Goal: Communication & Community: Answer question/provide support

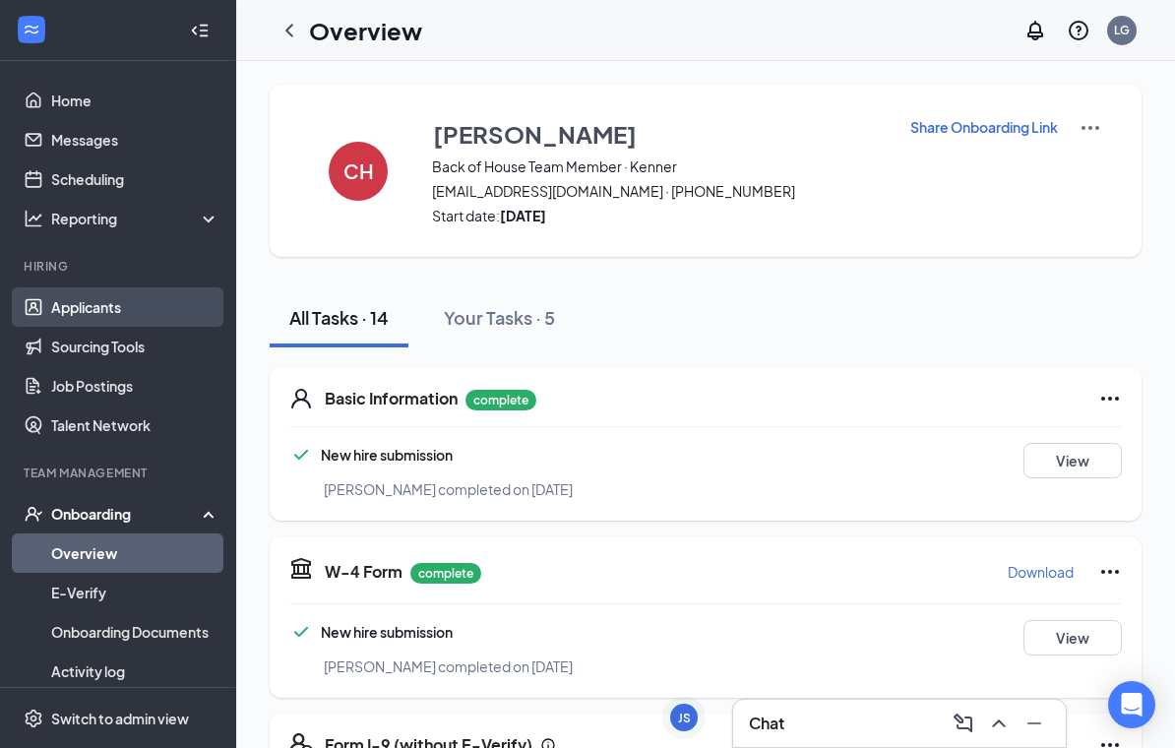
click at [106, 307] on link "Applicants" at bounding box center [135, 306] width 168 height 39
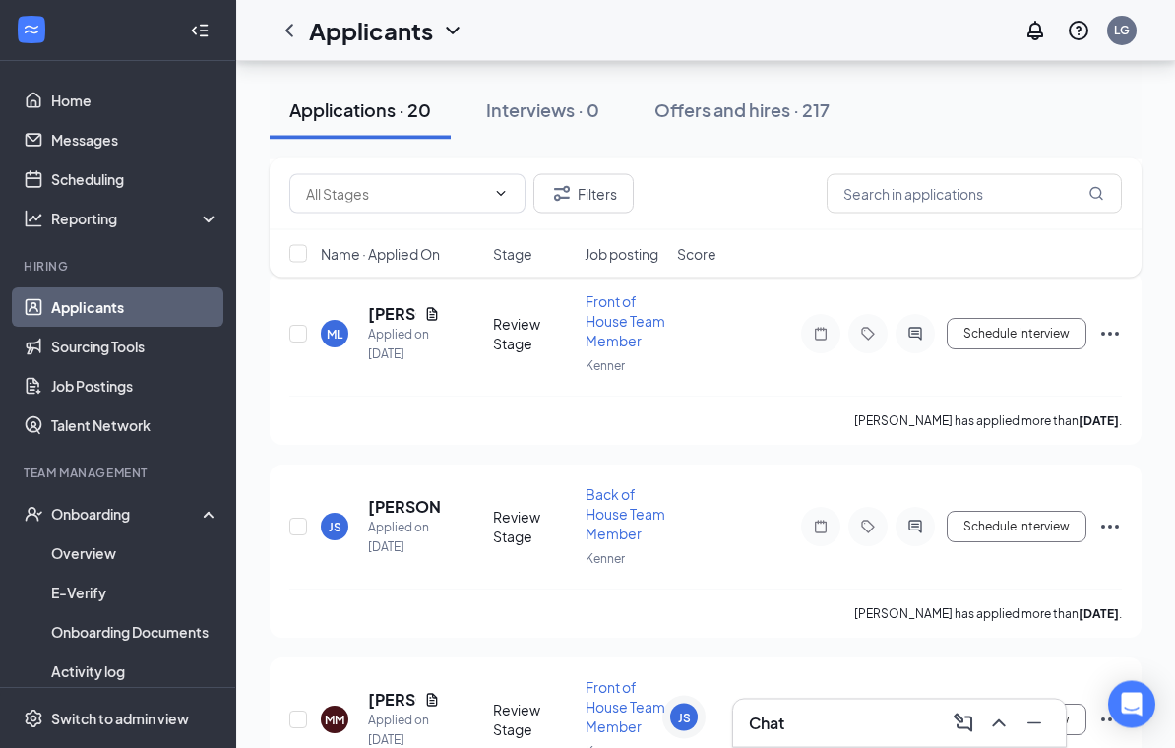
scroll to position [1362, 0]
click at [796, 739] on div "Chat" at bounding box center [899, 724] width 301 height 32
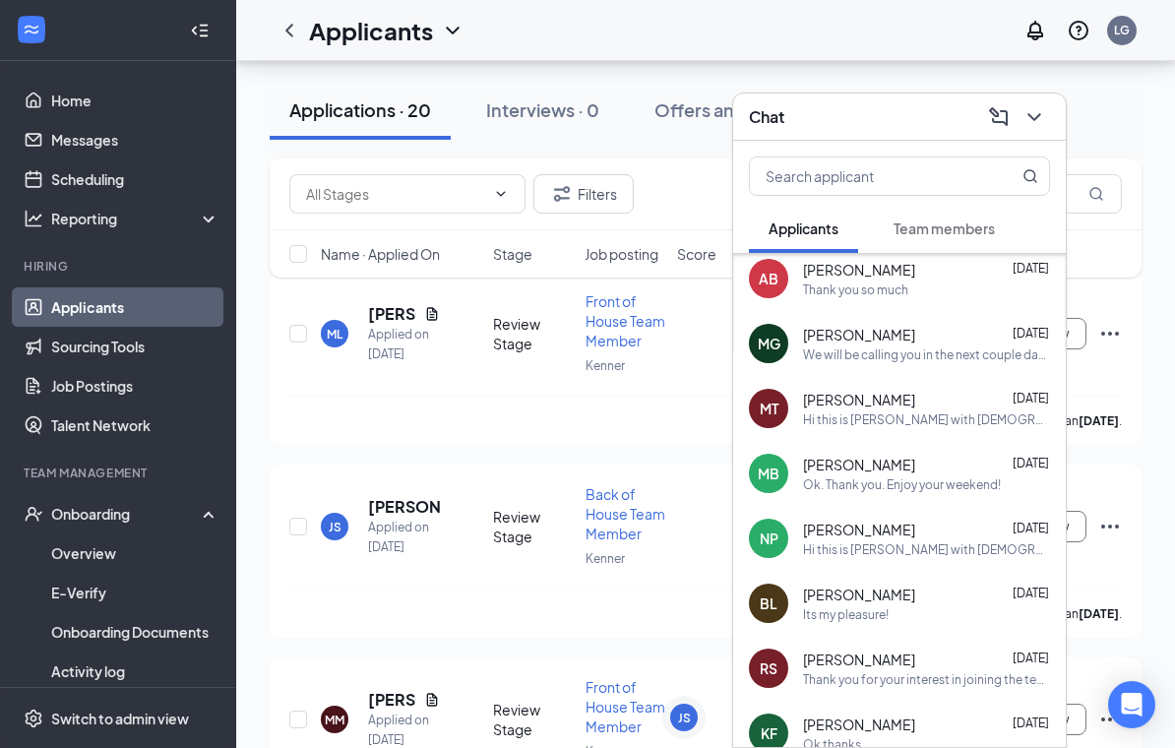
scroll to position [846, 0]
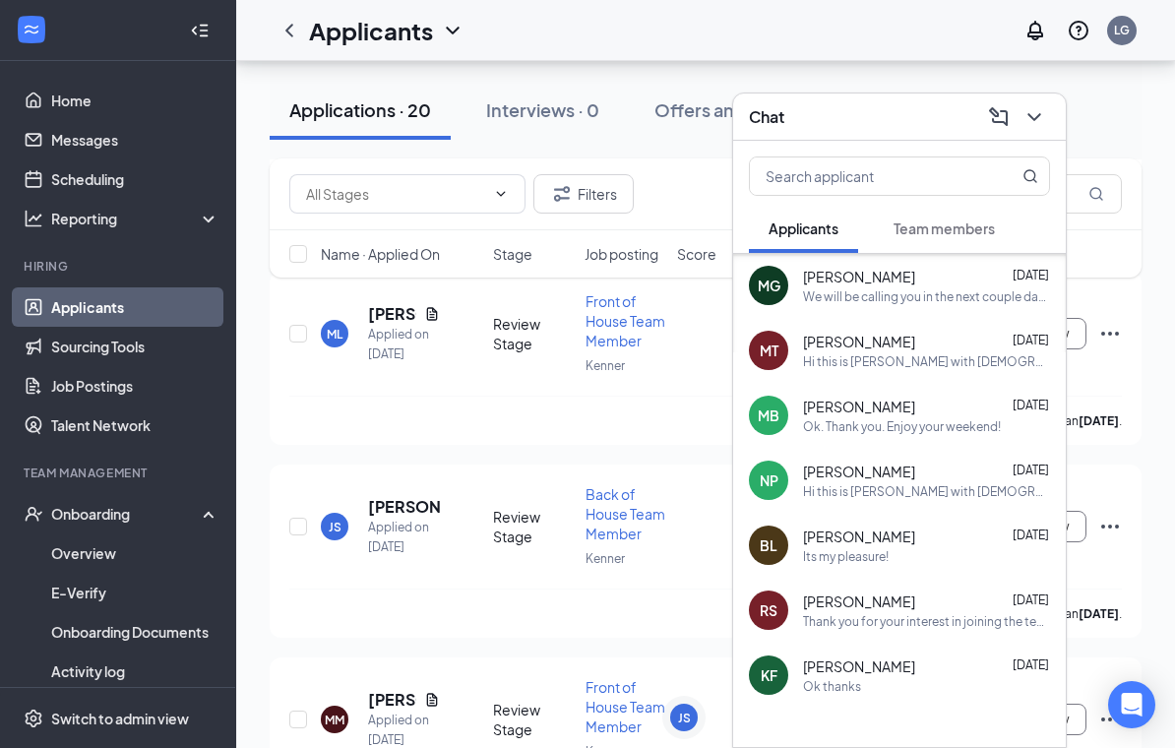
click at [799, 577] on div "[PERSON_NAME] [DATE] Its my pleasure!" at bounding box center [899, 545] width 333 height 65
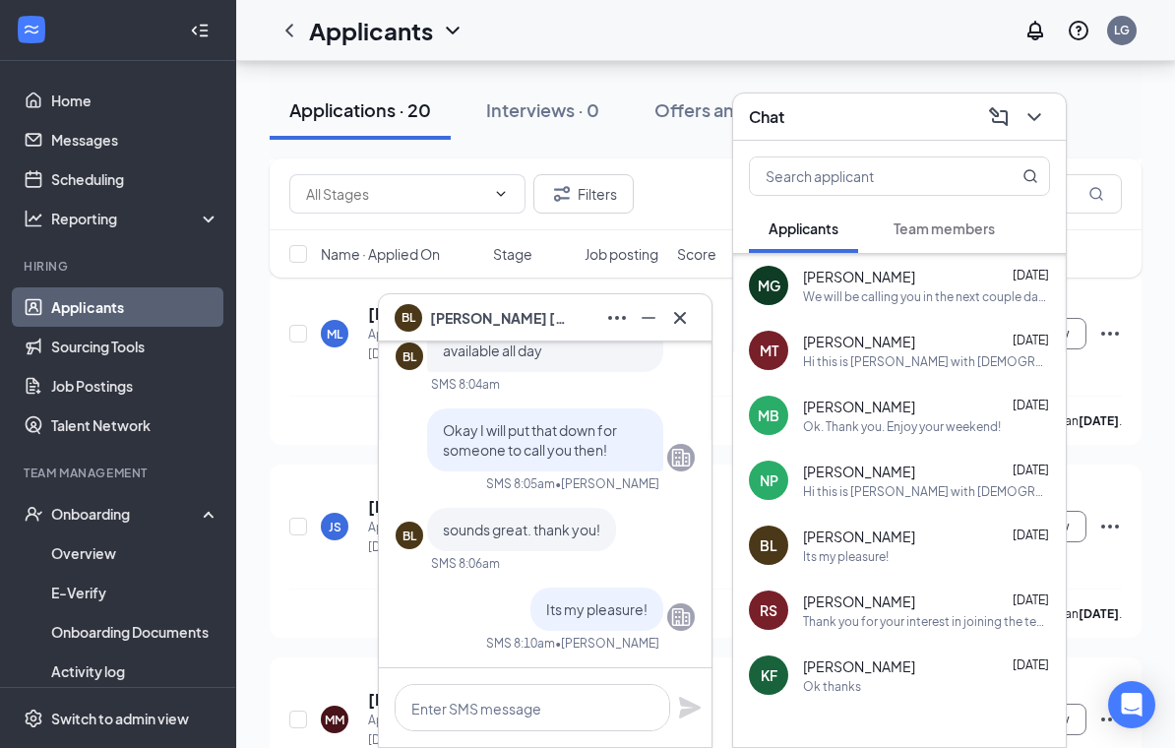
scroll to position [0, 0]
click at [507, 329] on span "[PERSON_NAME]" at bounding box center [499, 318] width 138 height 22
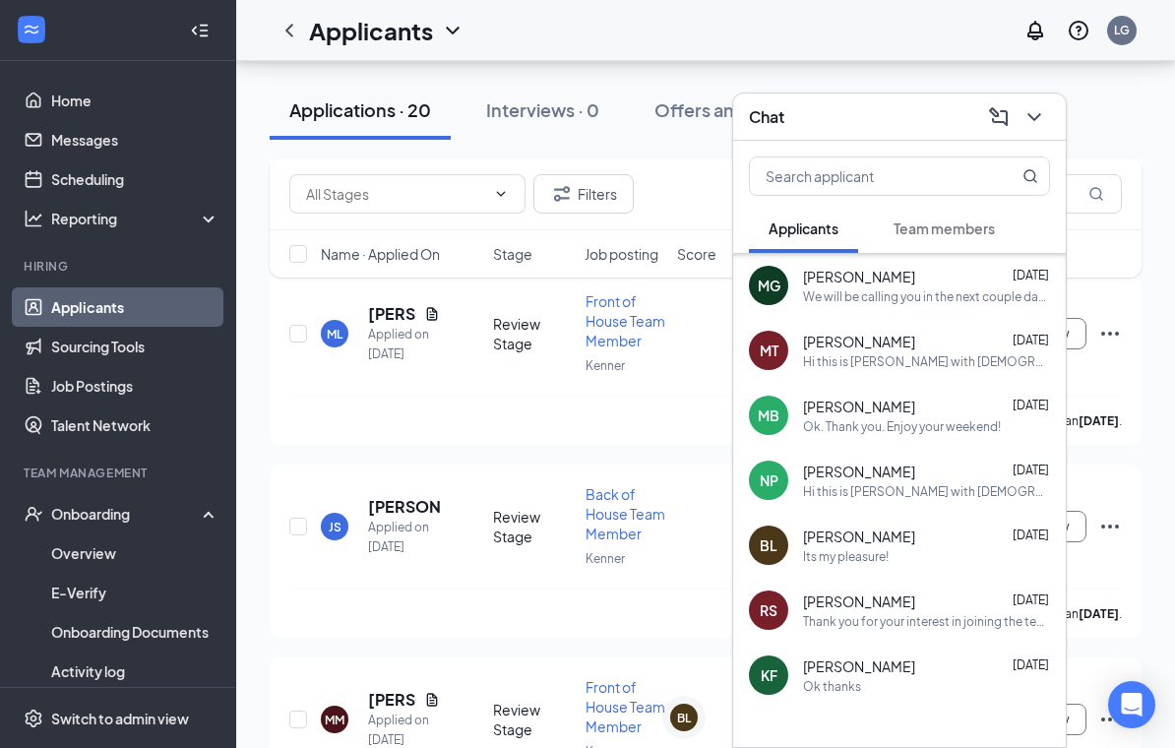
click at [905, 132] on div "Chat" at bounding box center [899, 116] width 301 height 31
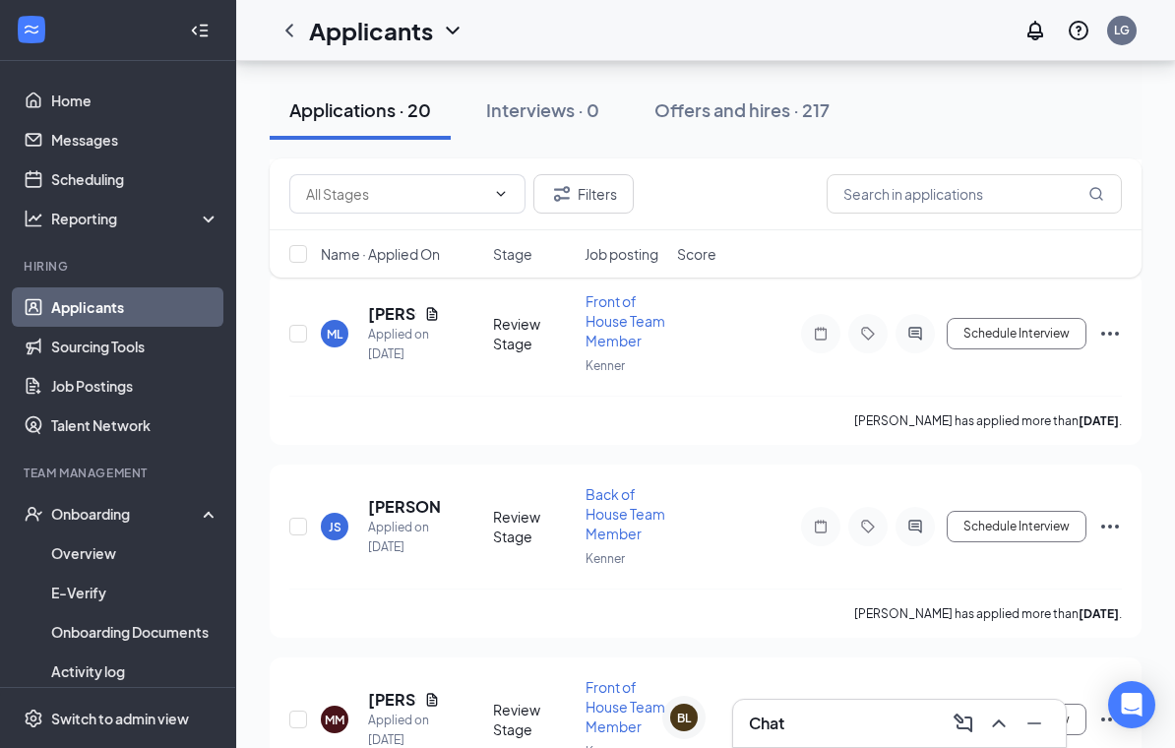
scroll to position [1393, 0]
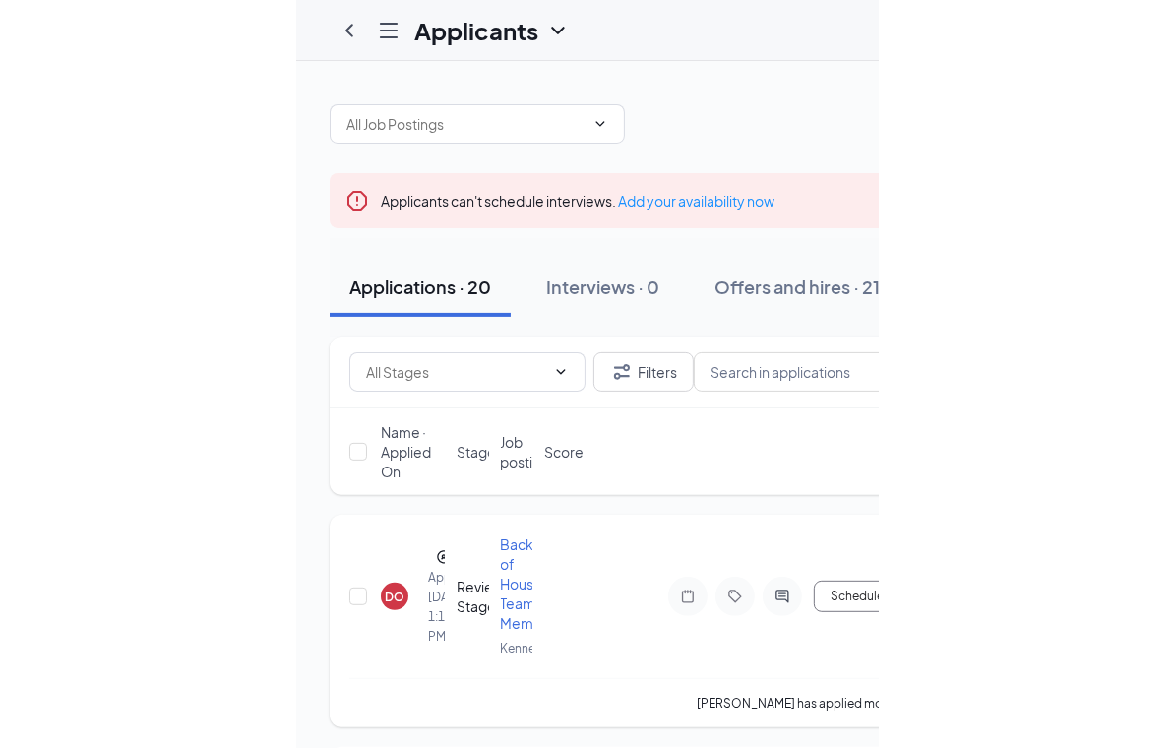
scroll to position [32, 0]
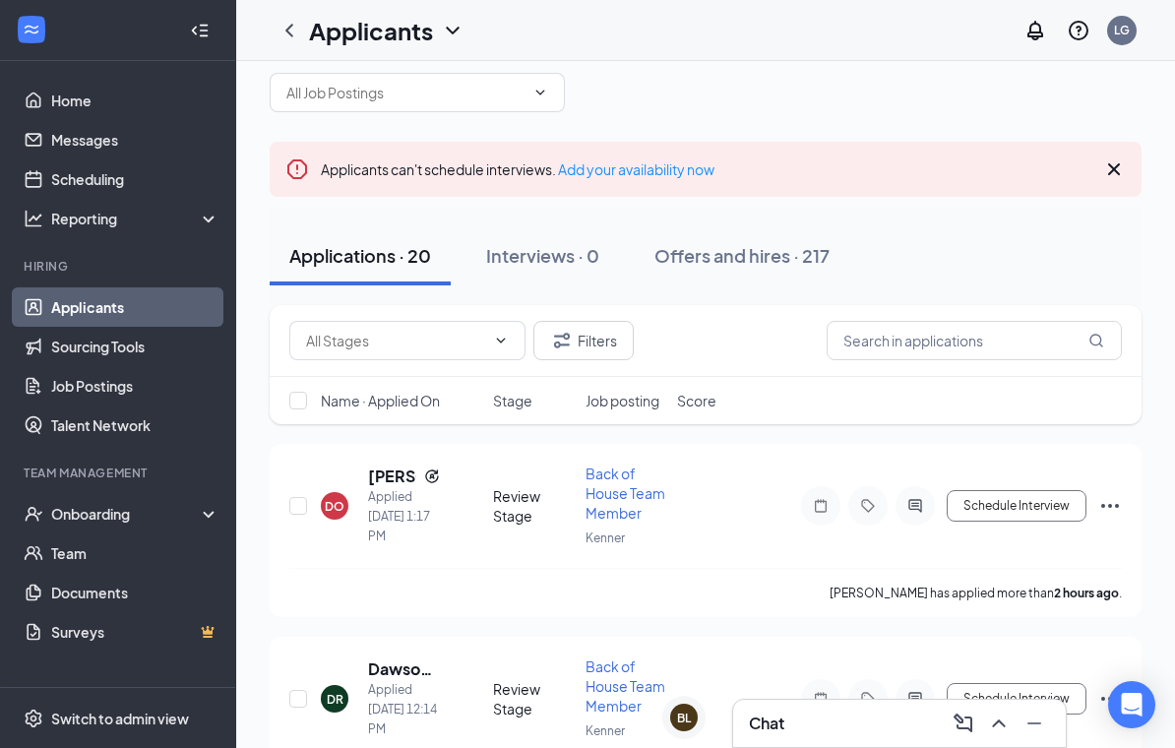
click at [800, 722] on div "Chat" at bounding box center [899, 724] width 301 height 32
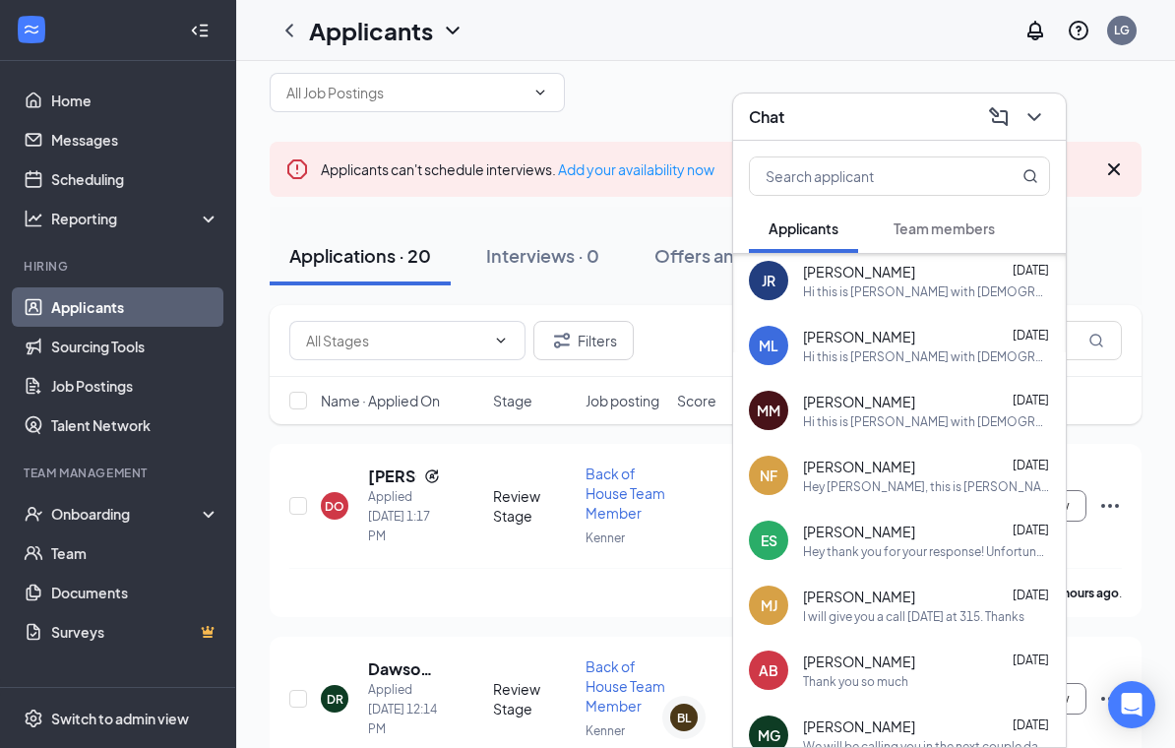
scroll to position [490, 0]
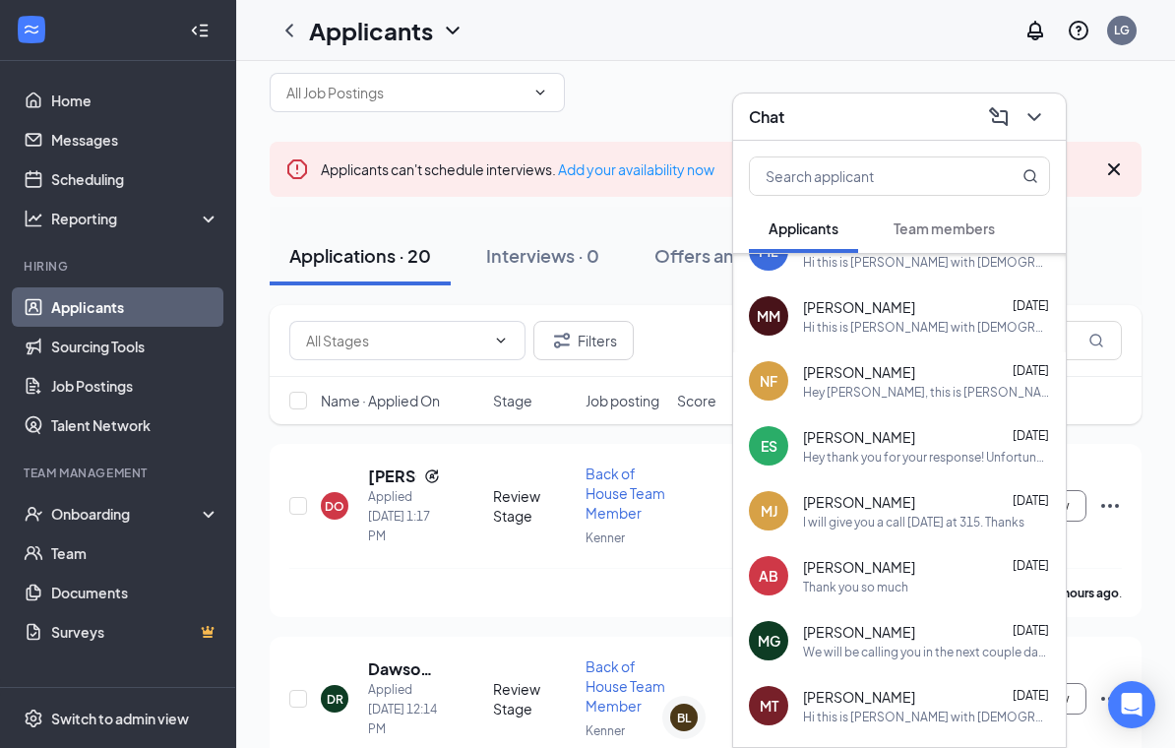
click at [872, 579] on div "Thank you so much" at bounding box center [855, 587] width 105 height 17
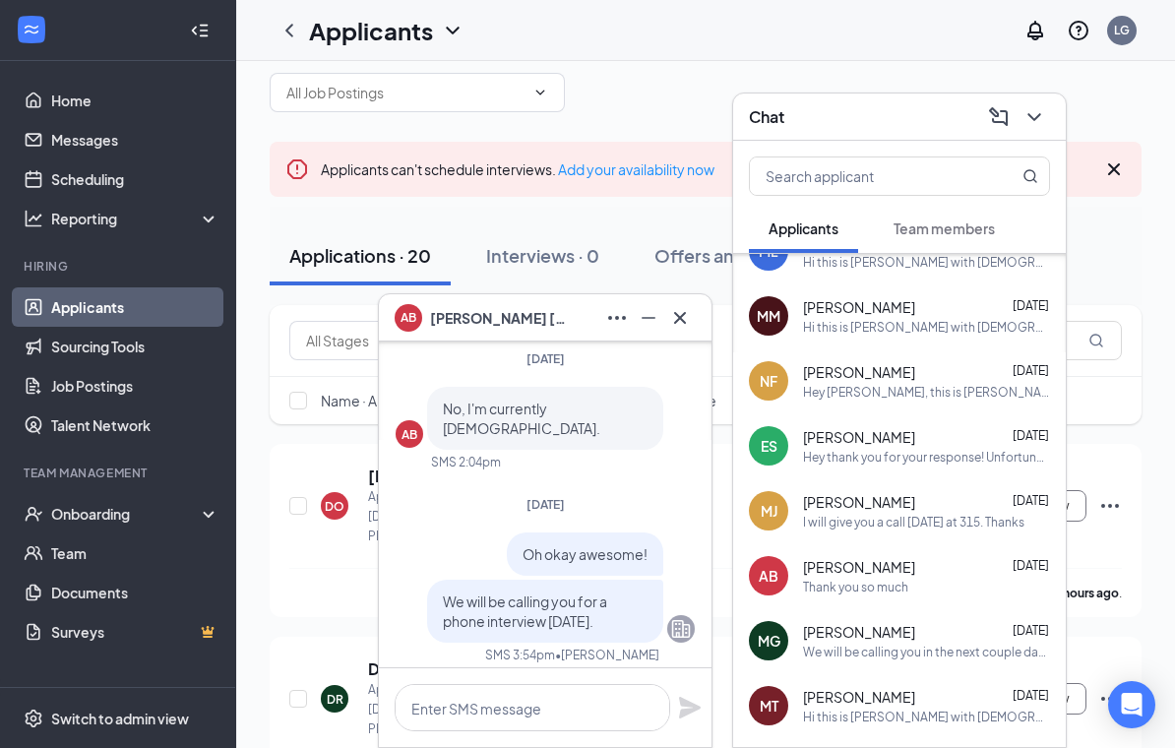
scroll to position [-789, 0]
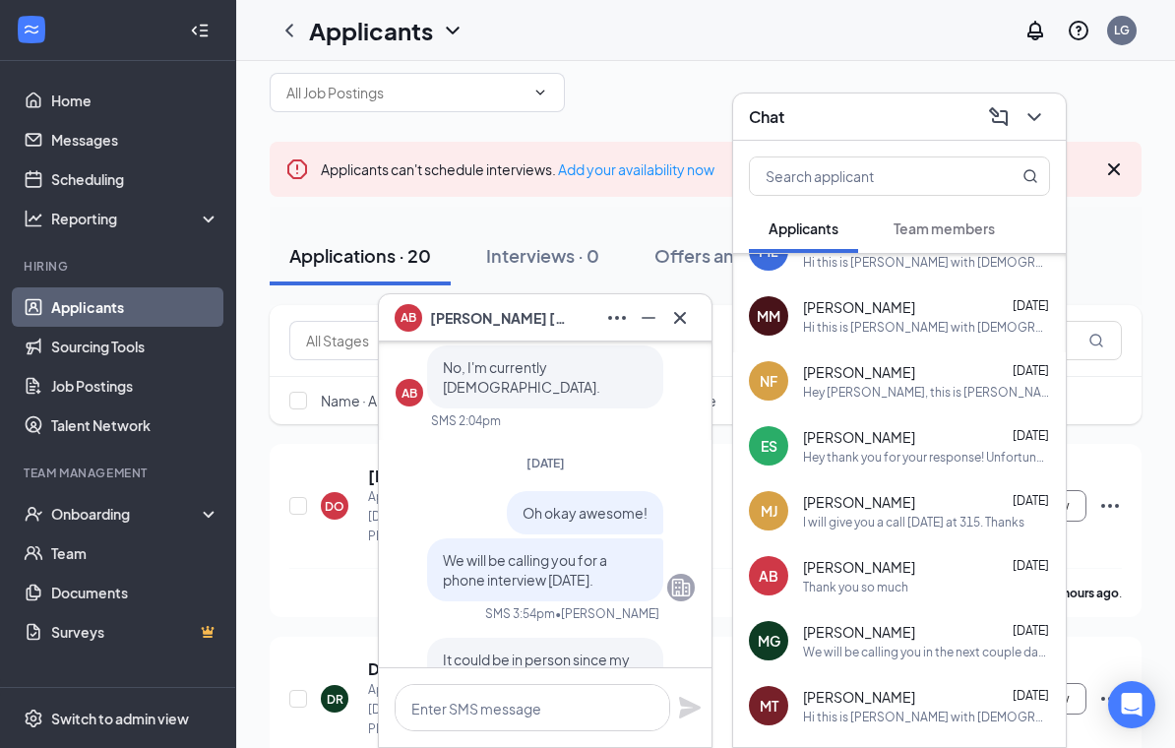
click at [526, 310] on span "Alisson Bonilla" at bounding box center [499, 318] width 138 height 22
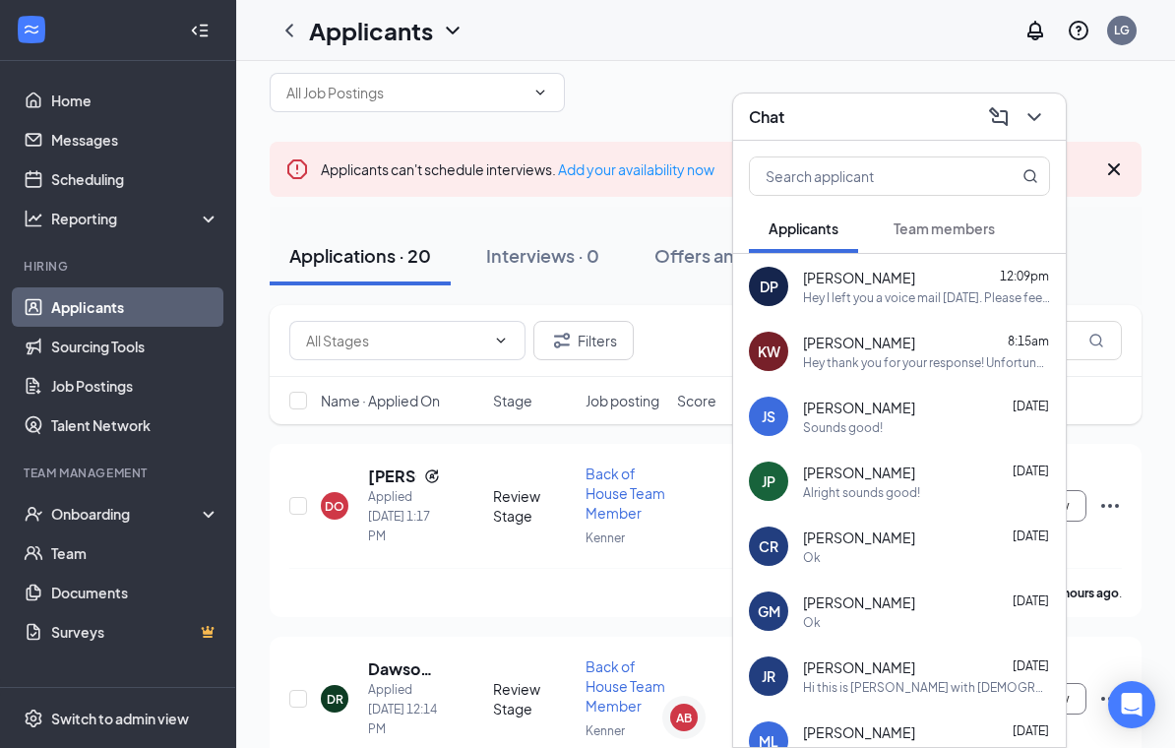
scroll to position [0, 0]
click at [918, 108] on div "Chat" at bounding box center [899, 116] width 301 height 31
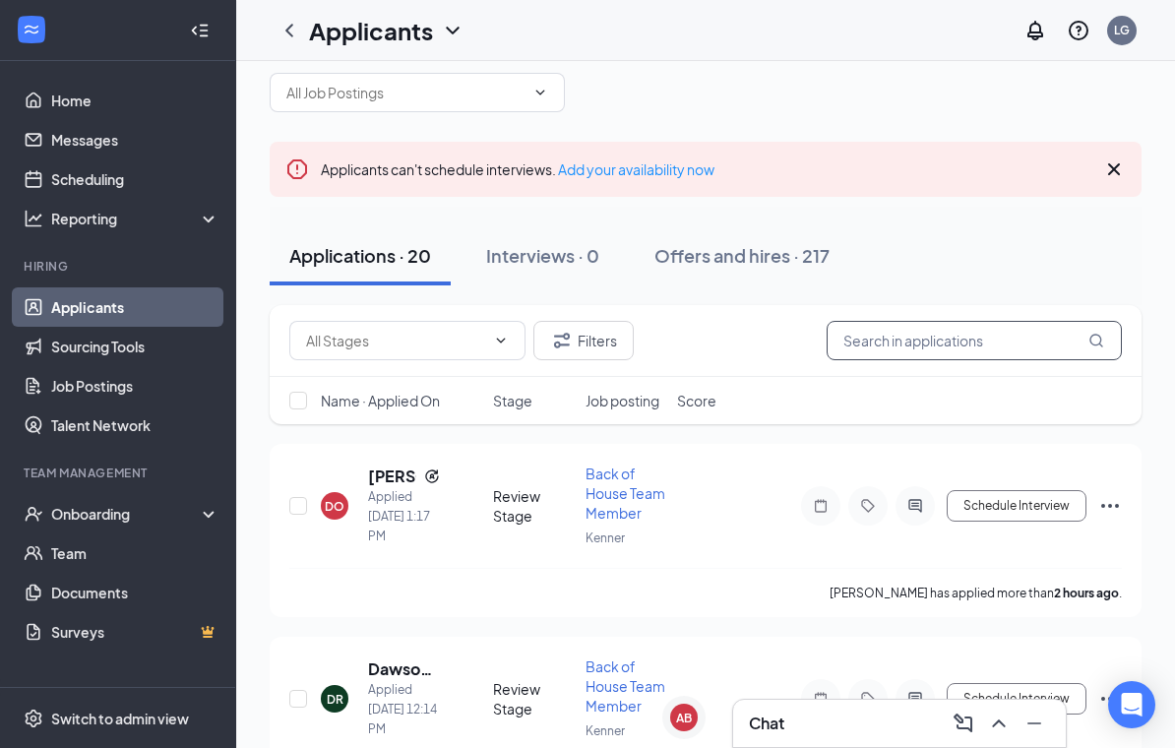
click at [961, 330] on input "text" at bounding box center [974, 340] width 295 height 39
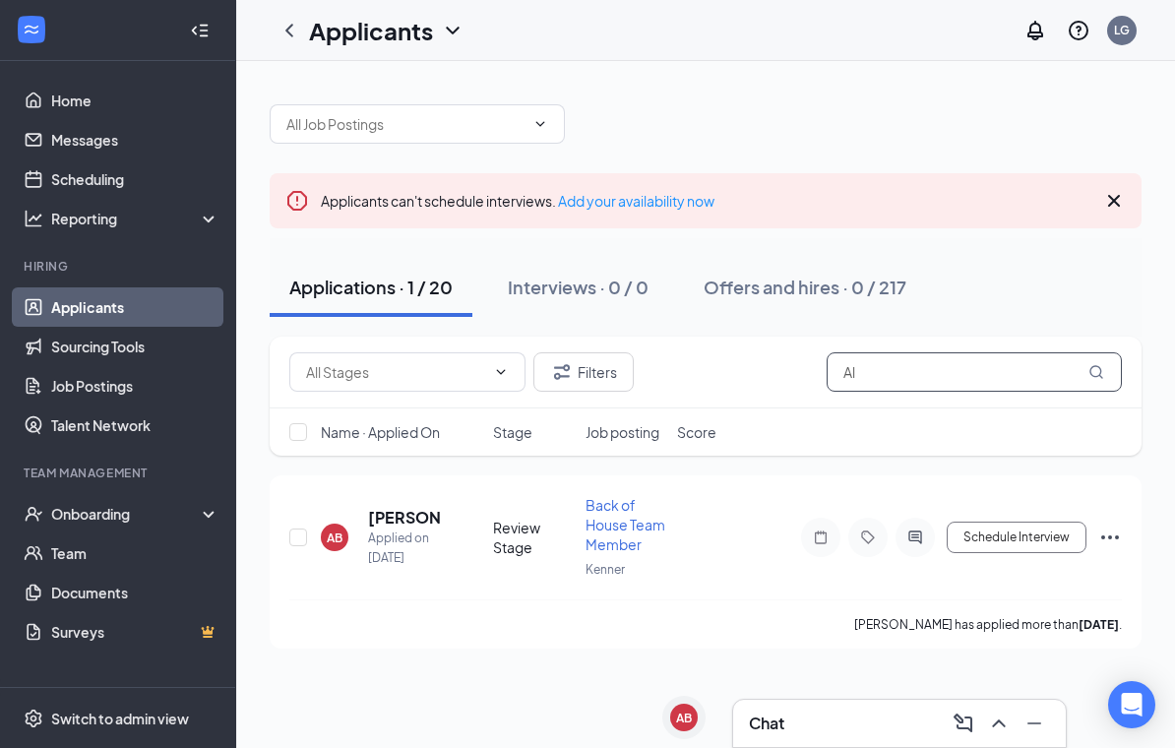
type input "A"
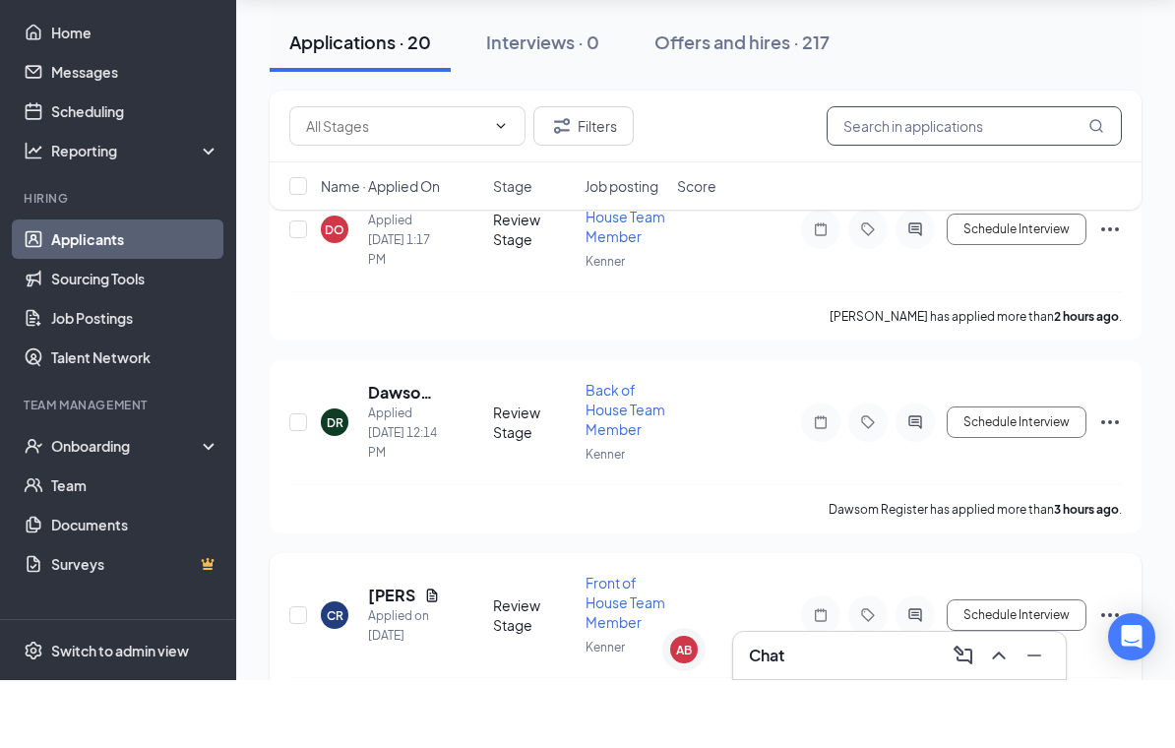
scroll to position [294, 0]
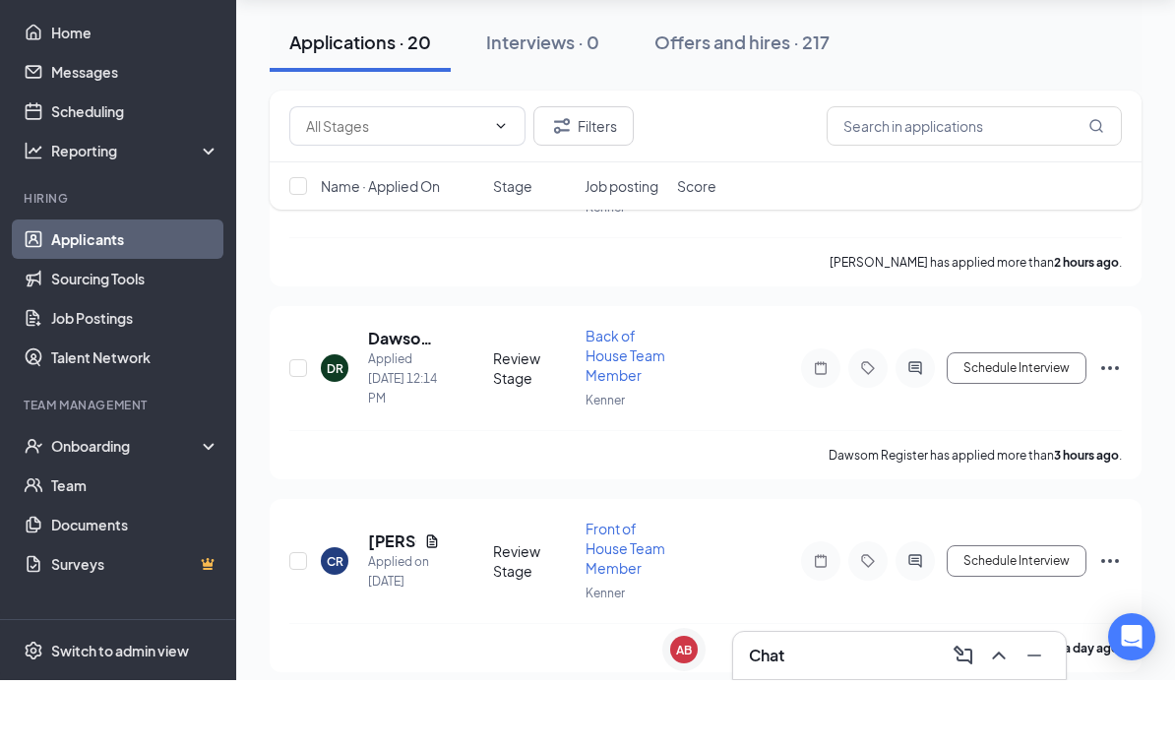
click at [806, 708] on div "Chat" at bounding box center [899, 724] width 301 height 32
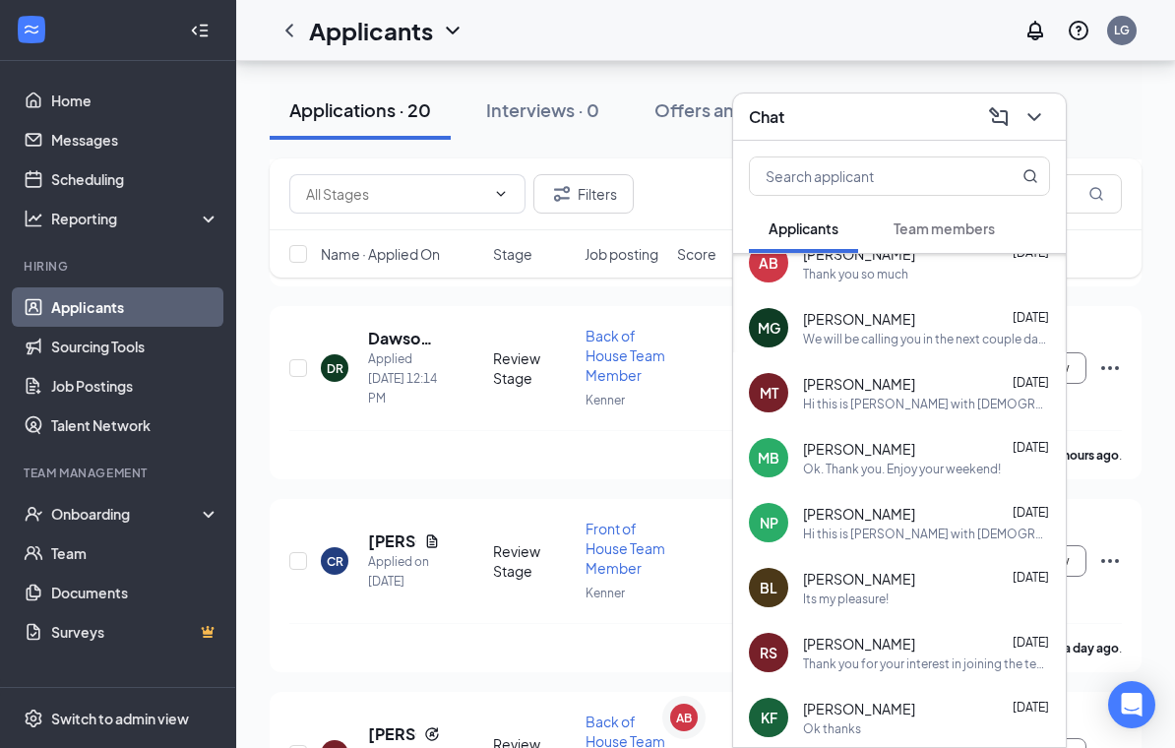
scroll to position [813, 0]
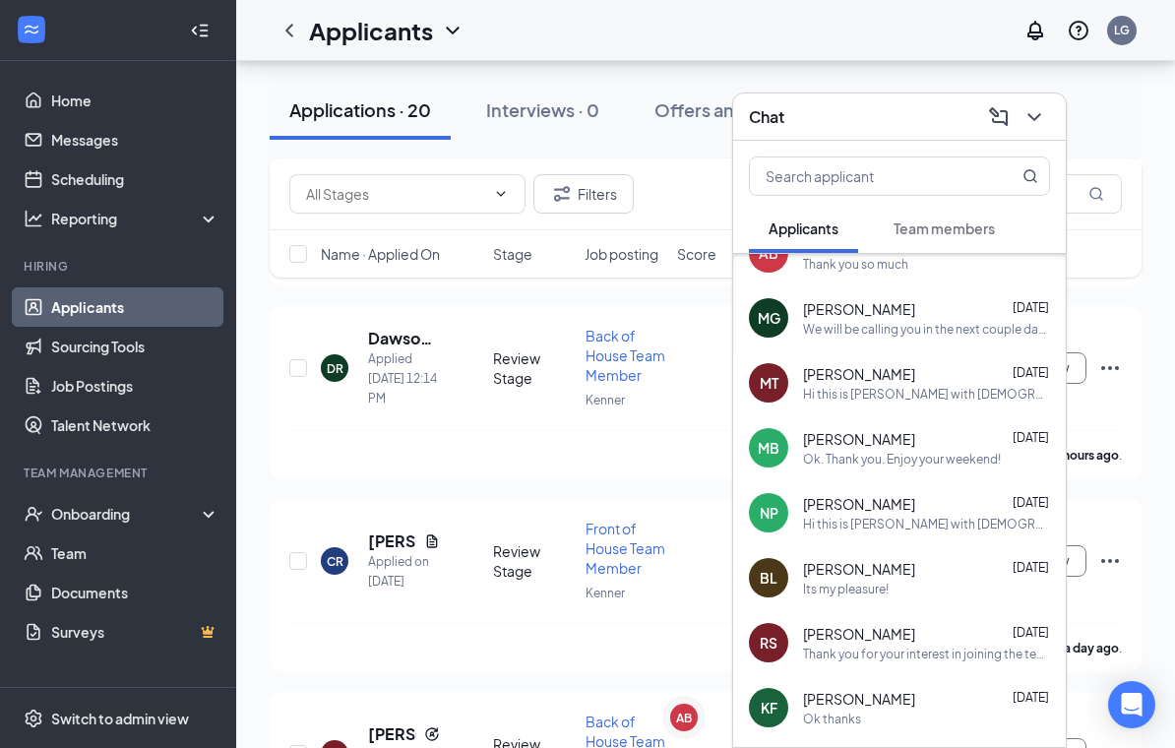
click at [894, 579] on span "[PERSON_NAME]" at bounding box center [859, 569] width 112 height 20
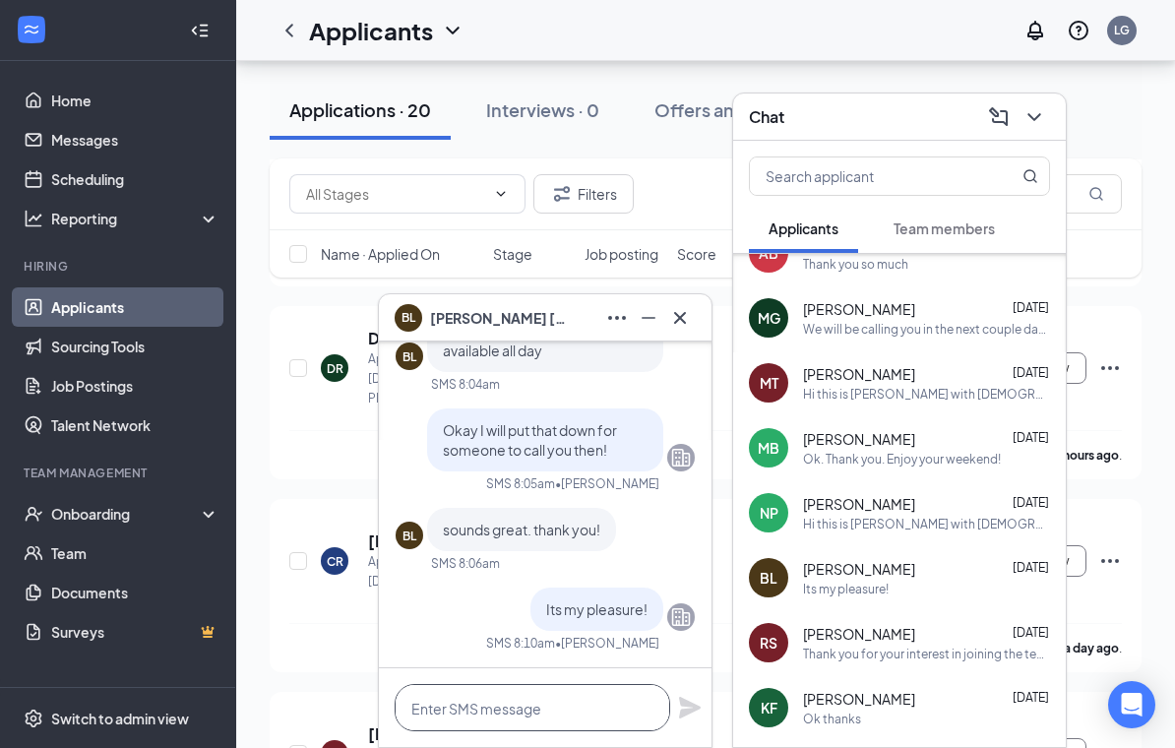
click at [615, 721] on textarea at bounding box center [533, 707] width 276 height 47
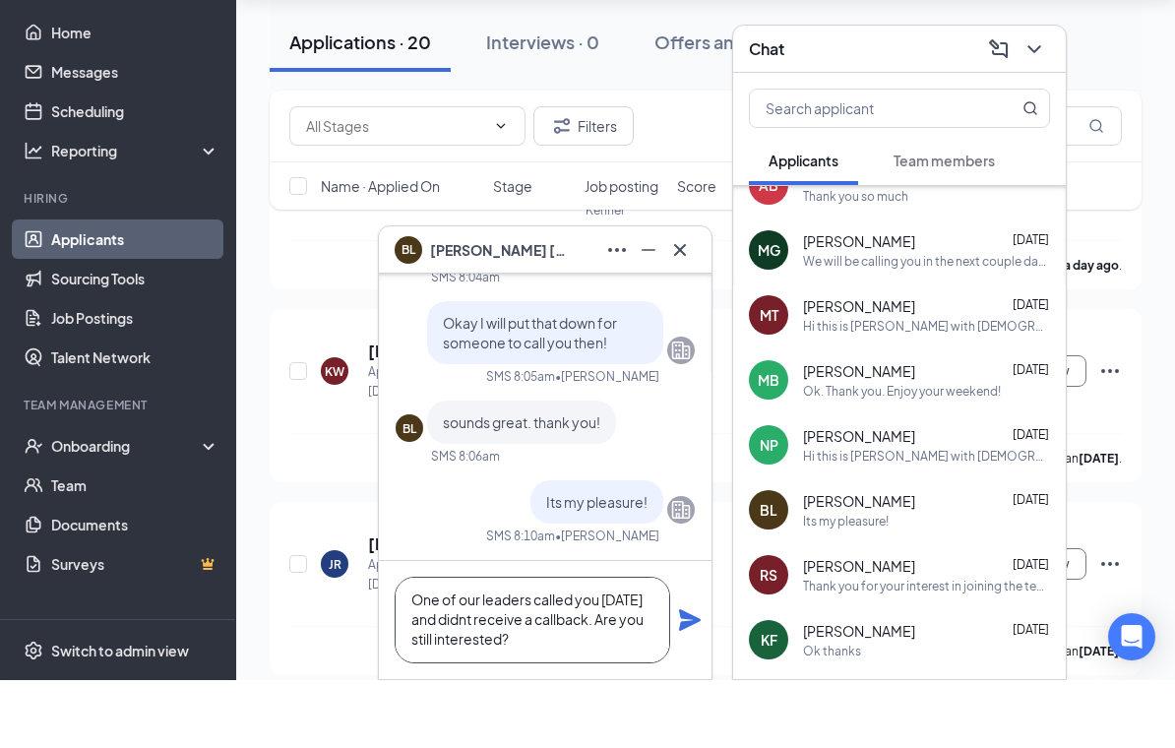
scroll to position [2, 0]
type textarea "One of our leaders called you yesterday and didnt receive a callback. Are you s…"
click at [693, 677] on icon "Plane" at bounding box center [690, 688] width 22 height 22
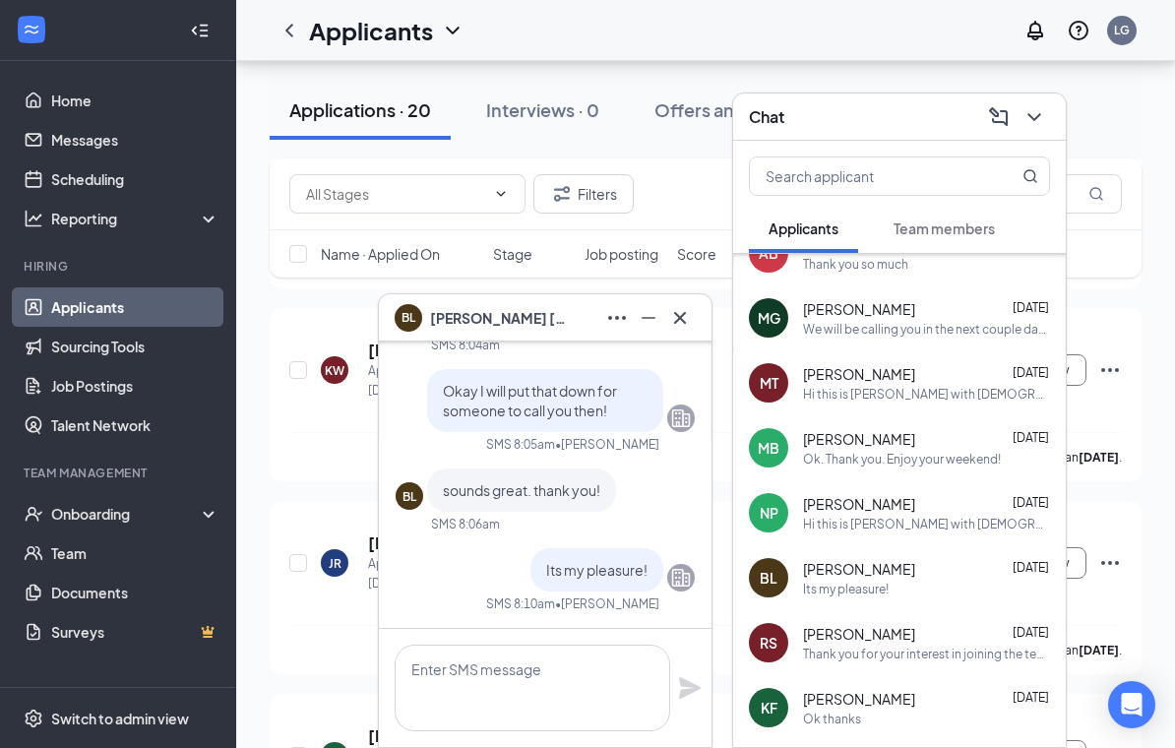
scroll to position [0, 0]
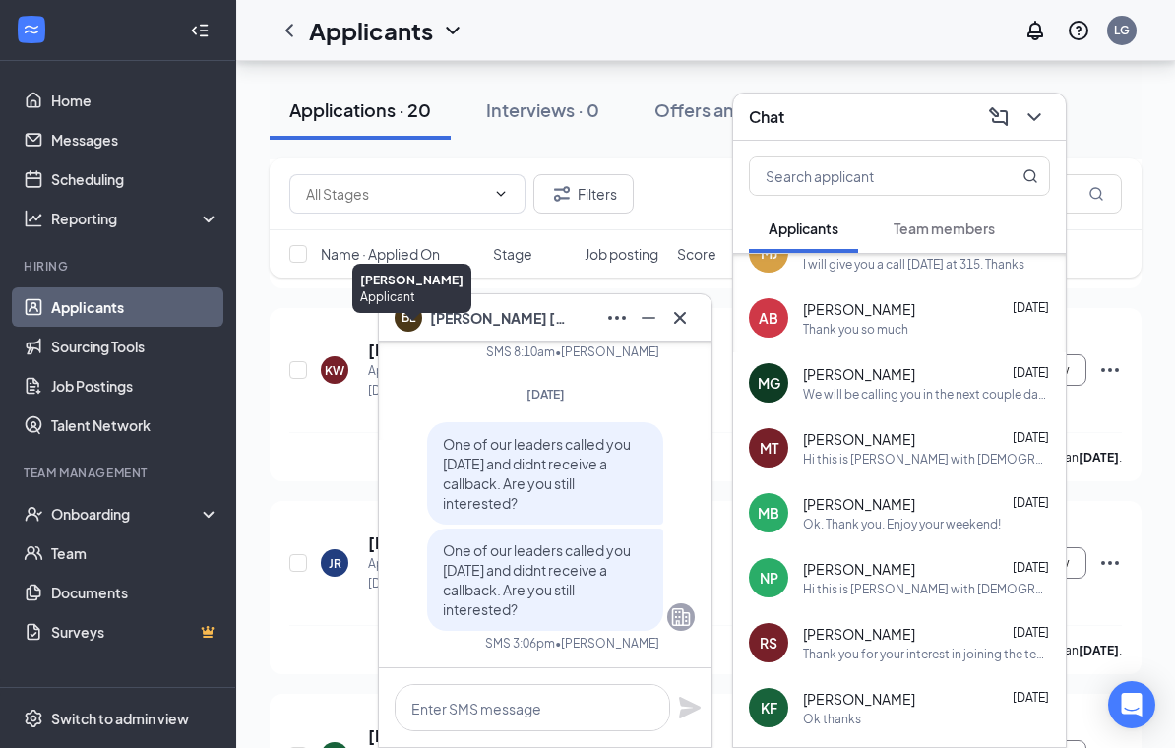
click at [425, 337] on div "BL" at bounding box center [408, 314] width 43 height 43
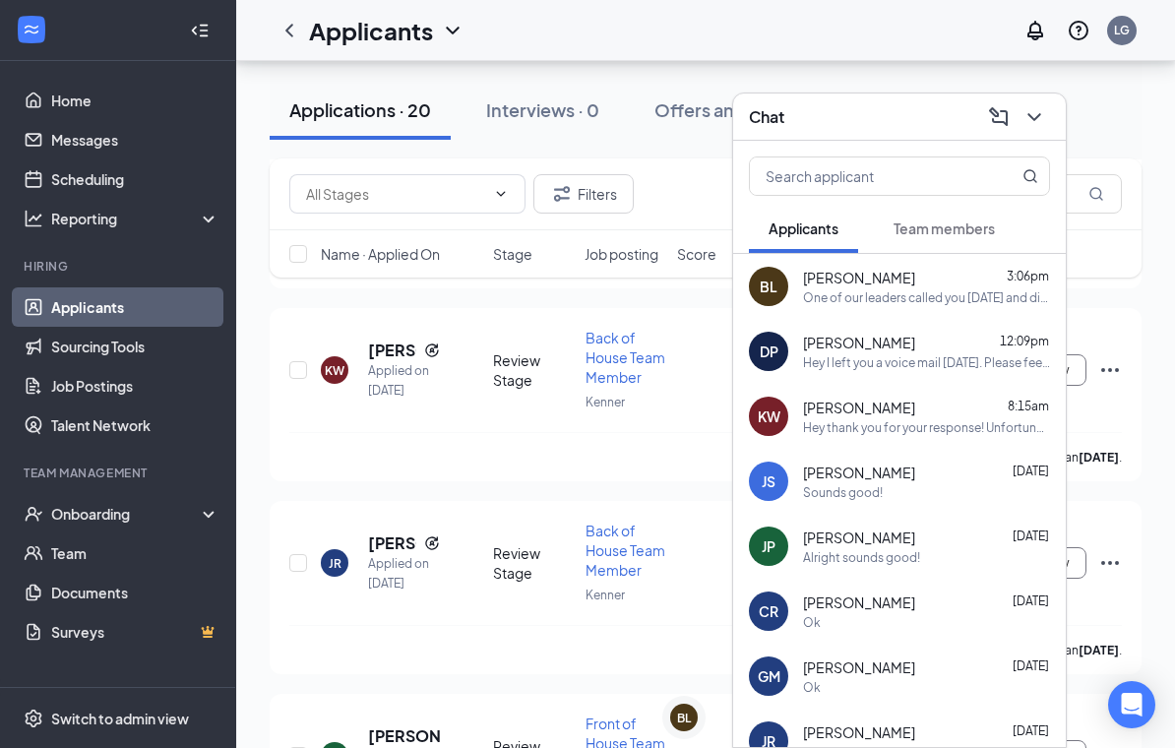
click at [884, 132] on div "Chat" at bounding box center [899, 116] width 301 height 31
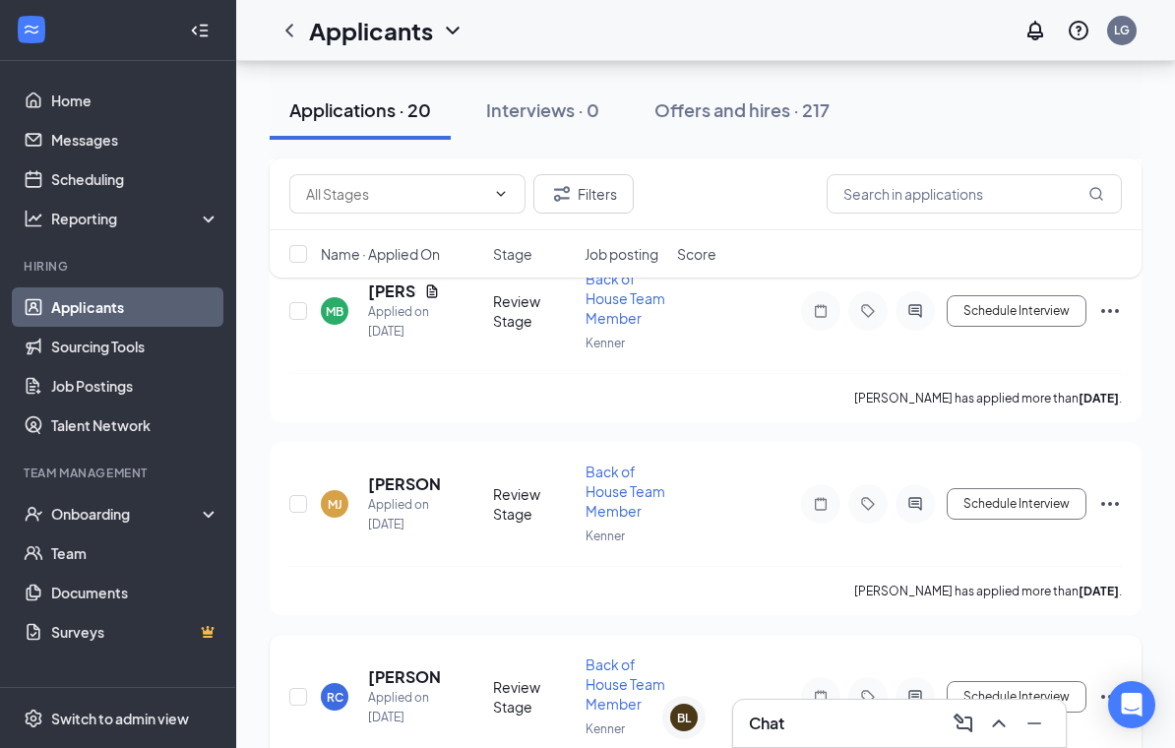
scroll to position [3519, 0]
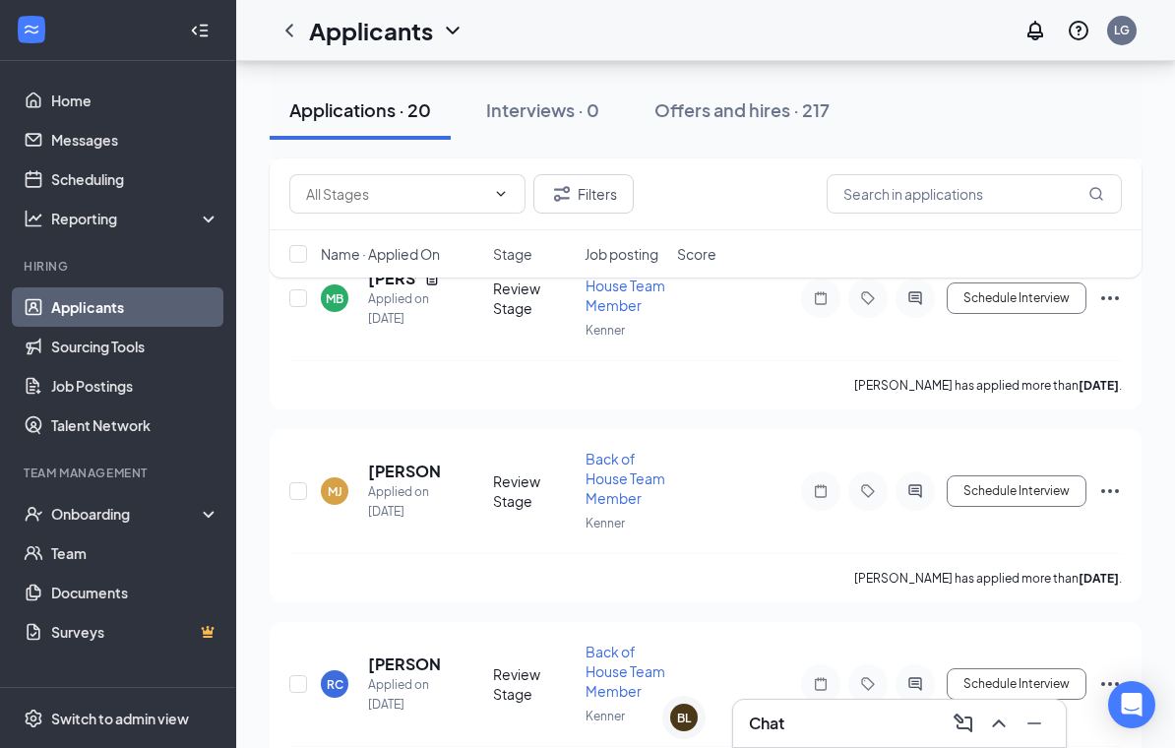
click at [843, 747] on div "Chat" at bounding box center [899, 723] width 333 height 47
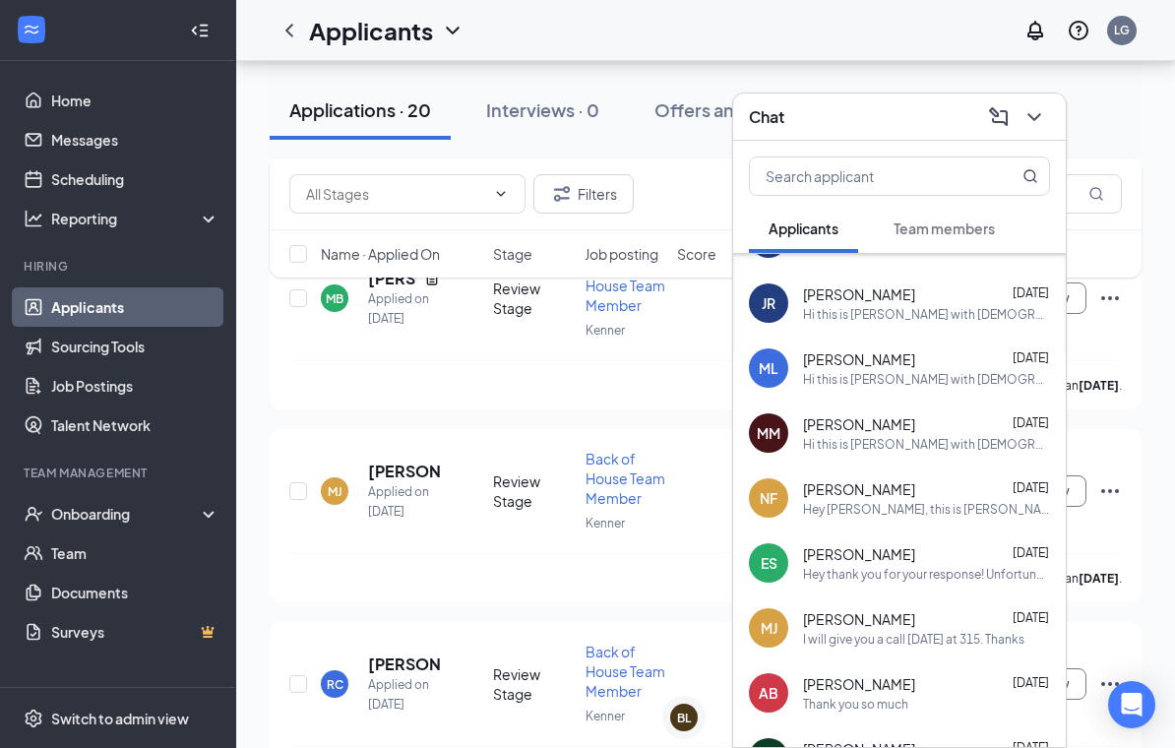
scroll to position [439, 0]
click at [844, 636] on div "MJ Mikaelah Johnson Aug 25 I will give you a call tomorrow at 315. Thanks" at bounding box center [899, 627] width 333 height 65
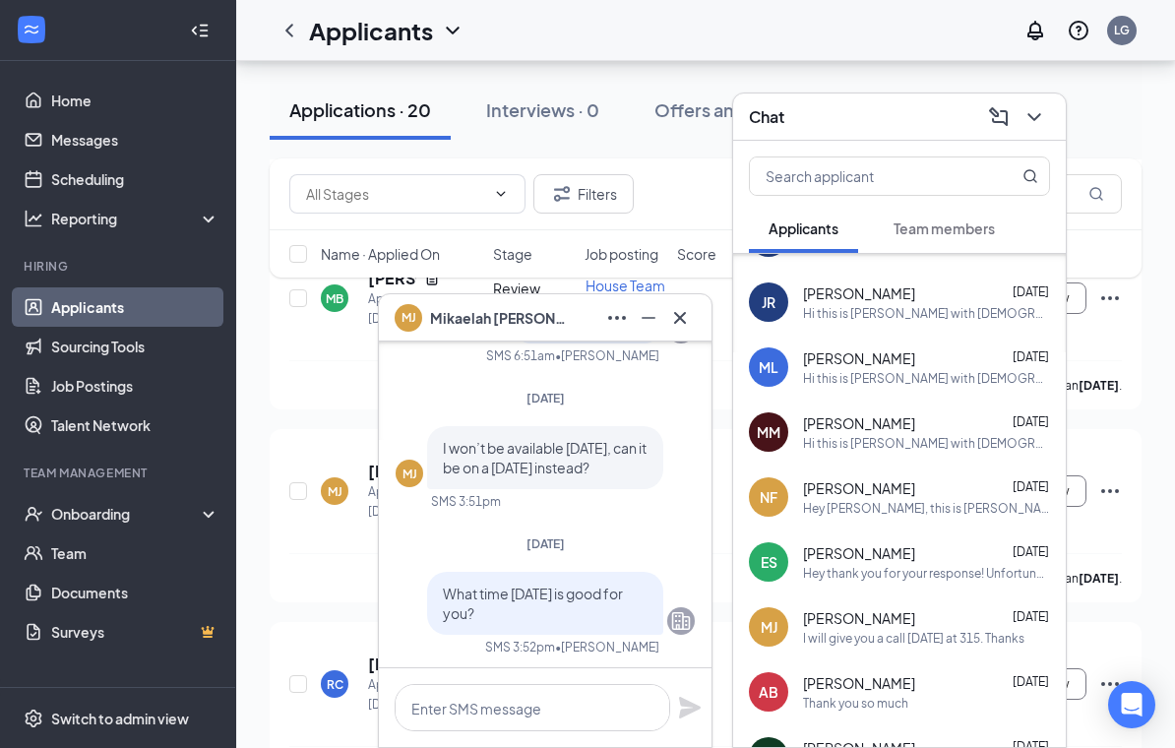
scroll to position [-309, 0]
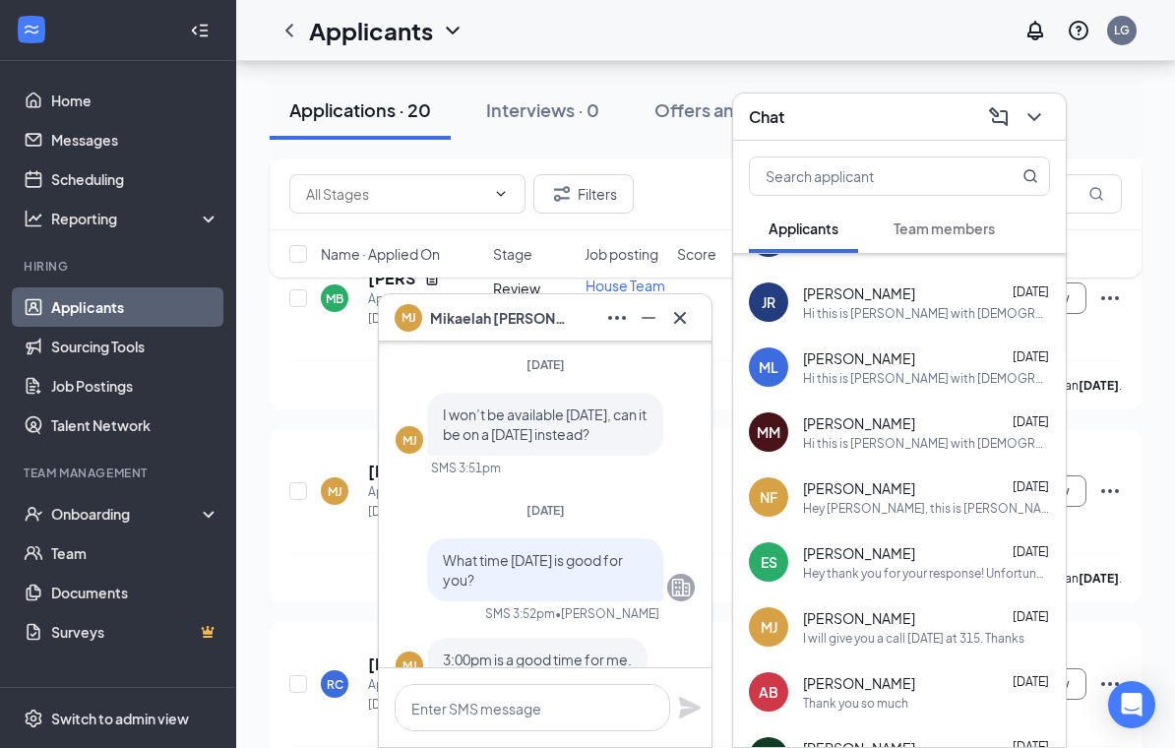
click at [467, 329] on span "Mikaelah Johnson" at bounding box center [499, 318] width 138 height 22
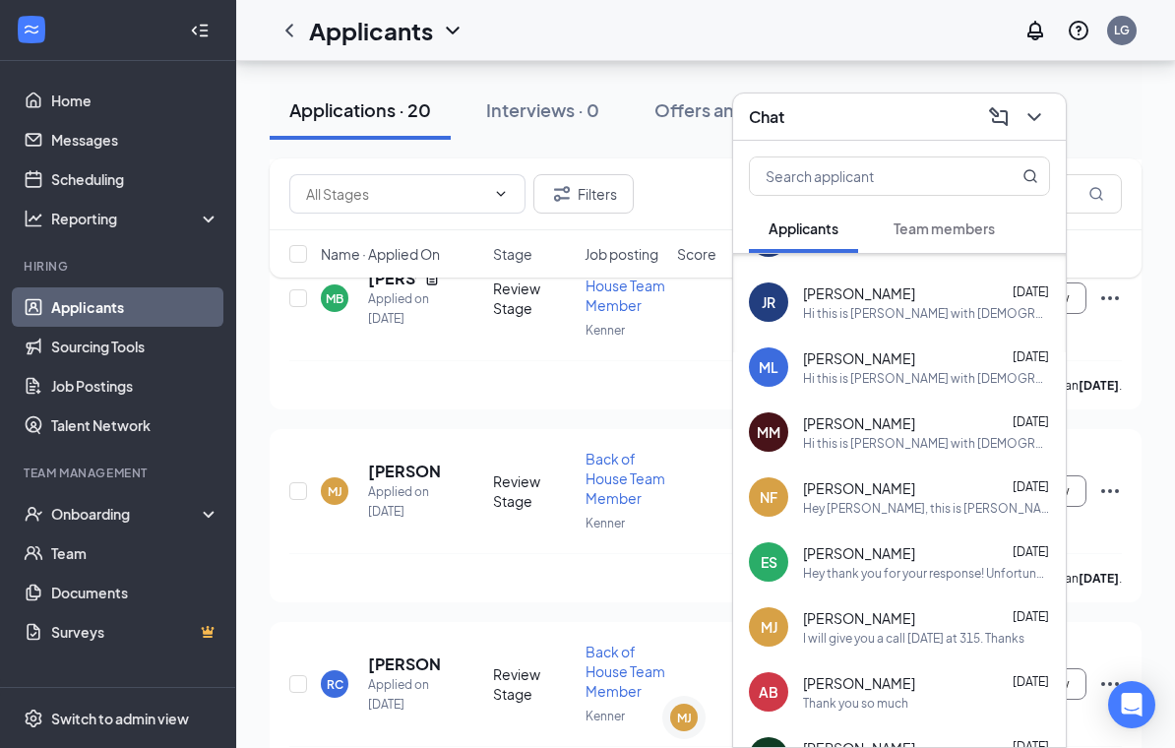
scroll to position [0, 0]
click at [778, 128] on h3 "Chat" at bounding box center [766, 117] width 35 height 22
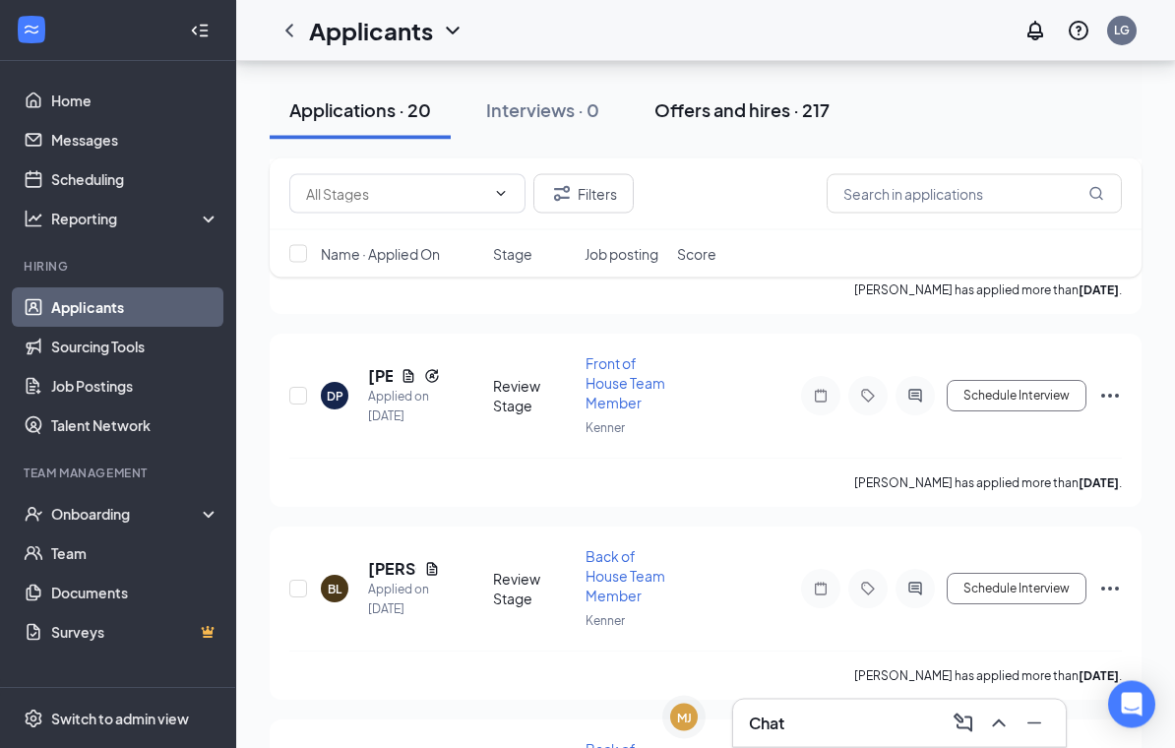
scroll to position [2474, 0]
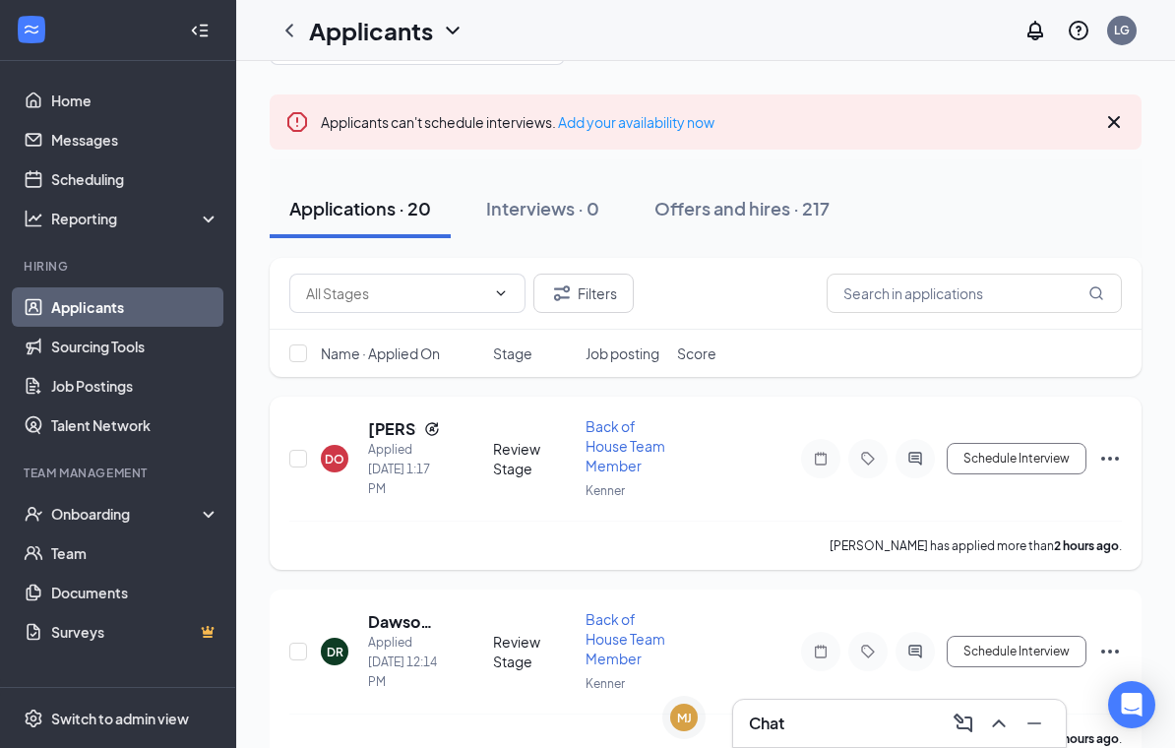
scroll to position [89, 0]
